Goal: Information Seeking & Learning: Learn about a topic

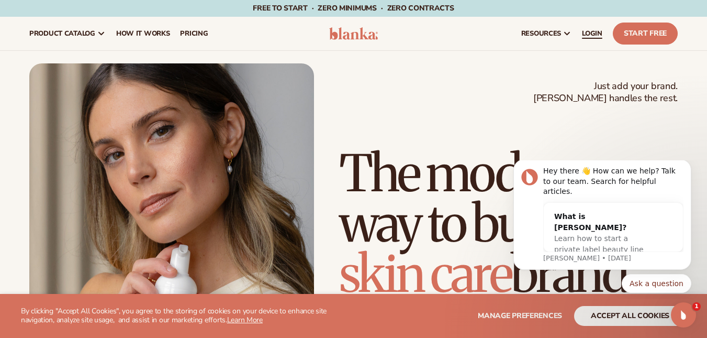
click at [594, 36] on span "LOGIN" at bounding box center [592, 33] width 20 height 8
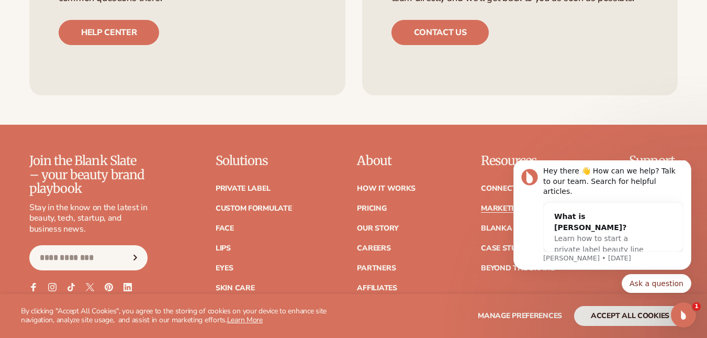
scroll to position [2250, 0]
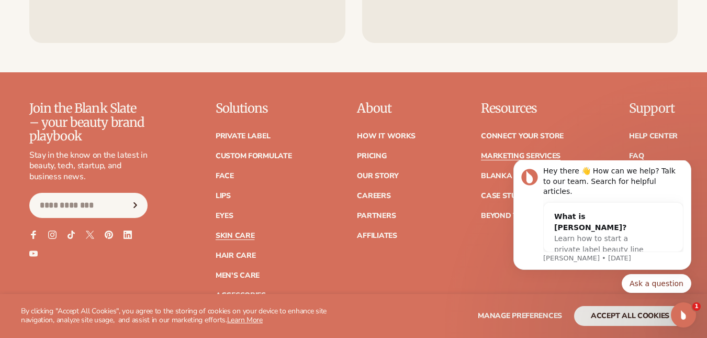
click at [227, 232] on link "Skin Care" at bounding box center [235, 235] width 39 height 7
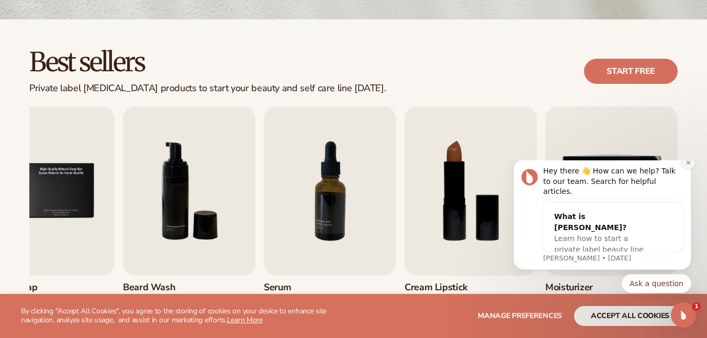
click at [687, 164] on icon "Dismiss notification" at bounding box center [688, 162] width 4 height 4
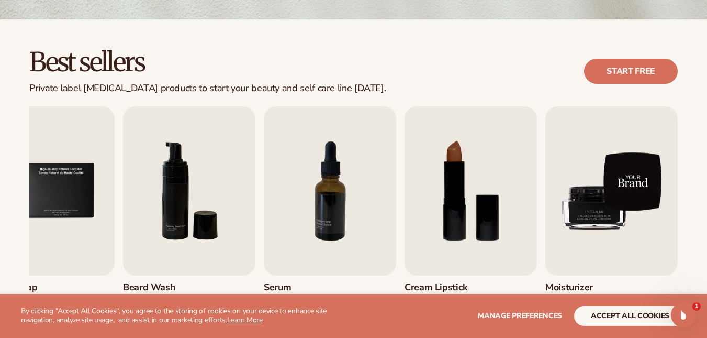
click at [594, 213] on img "9 / 9" at bounding box center [611, 190] width 132 height 169
click at [586, 206] on img "9 / 9" at bounding box center [611, 190] width 132 height 169
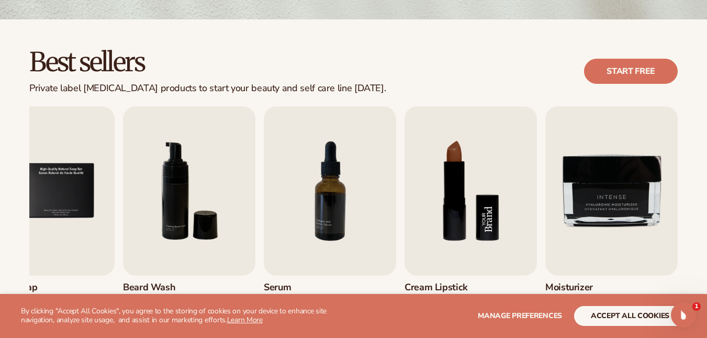
click at [459, 231] on img "8 / 9" at bounding box center [470, 190] width 132 height 169
click at [9, 172] on div "Best sellers Private label skin care products to start your beauty and self car…" at bounding box center [353, 206] width 707 height 375
click at [15, 192] on div "Best sellers Private label skin care products to start your beauty and self car…" at bounding box center [353, 206] width 707 height 375
click at [35, 246] on img "5 / 9" at bounding box center [48, 190] width 132 height 169
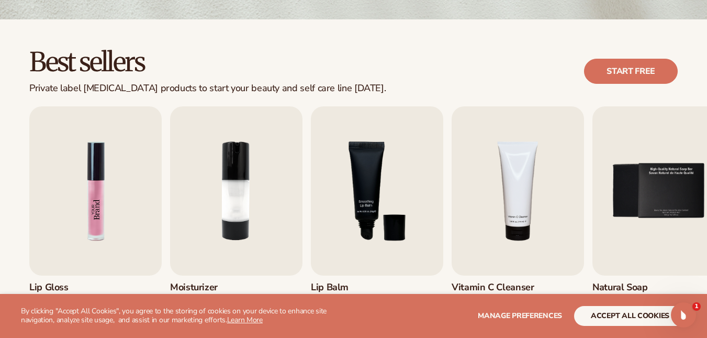
click at [111, 194] on img "1 / 9" at bounding box center [95, 190] width 132 height 169
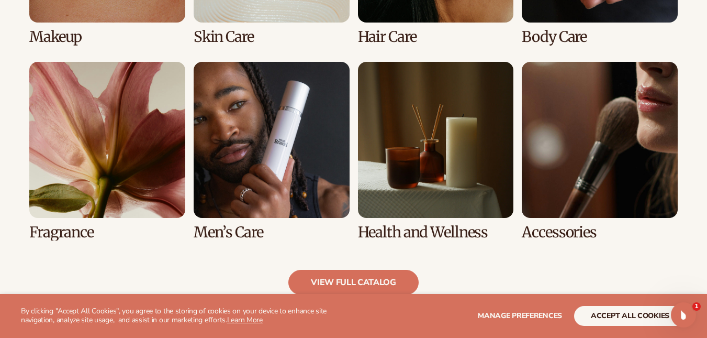
scroll to position [942, 0]
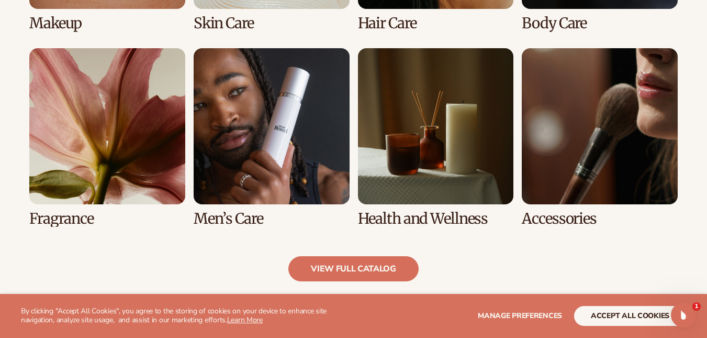
click at [416, 158] on link "7 / 8" at bounding box center [436, 137] width 156 height 178
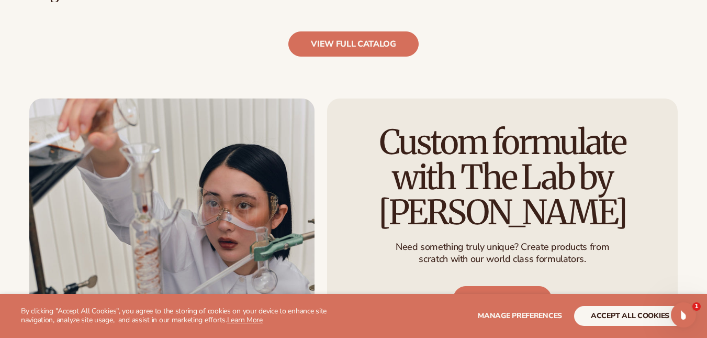
scroll to position [1151, 0]
click at [340, 47] on link "view full catalog" at bounding box center [353, 43] width 130 height 25
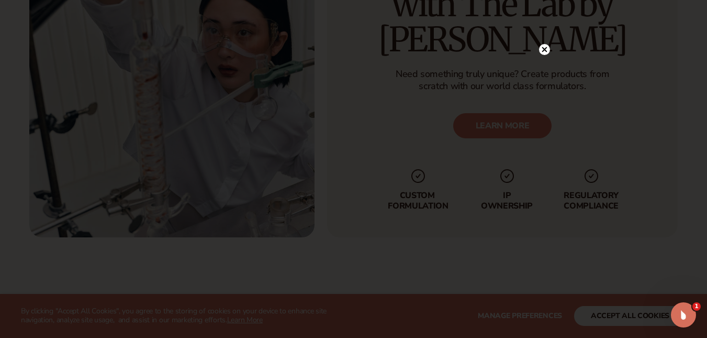
scroll to position [1360, 0]
